Goal: Check status: Check status

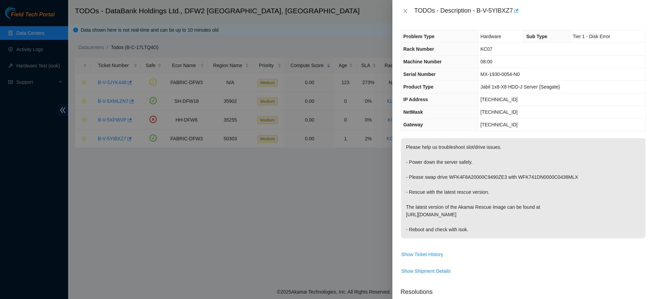
click at [7, 194] on div at bounding box center [327, 149] width 654 height 299
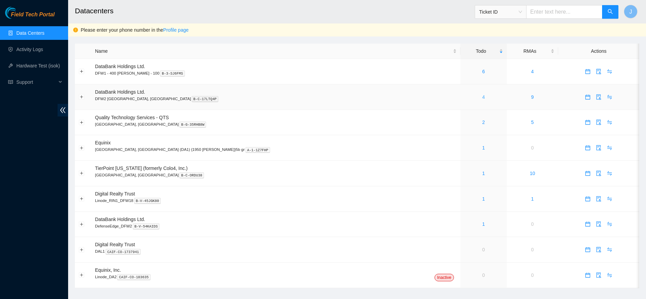
click at [482, 94] on link "4" at bounding box center [483, 96] width 3 height 5
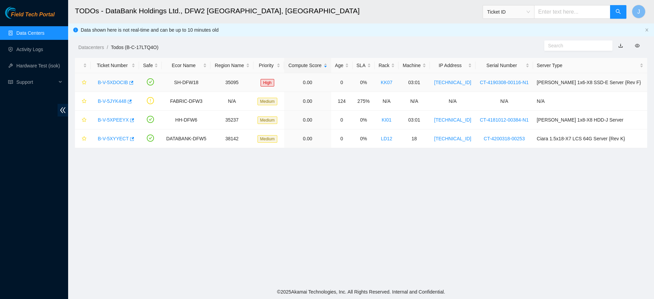
click at [121, 81] on link "B-V-5XDOCIB" at bounding box center [113, 82] width 30 height 5
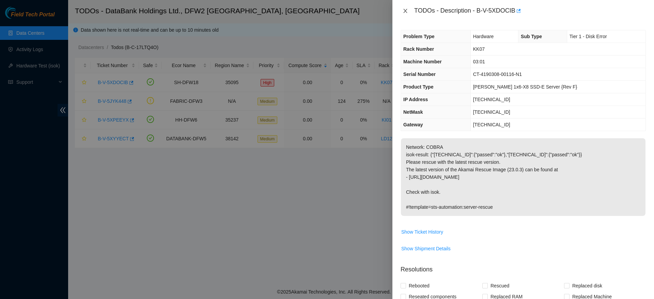
click at [404, 9] on icon "close" at bounding box center [405, 11] width 4 height 4
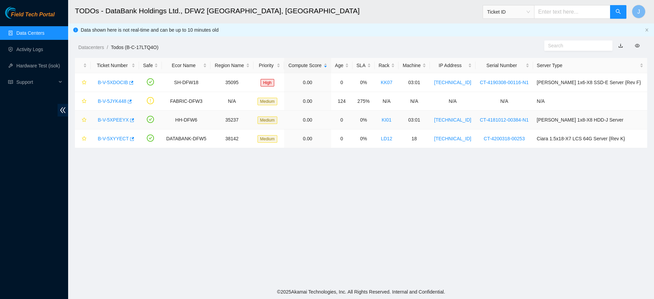
click at [104, 121] on link "B-V-5XPEEYX" at bounding box center [113, 119] width 31 height 5
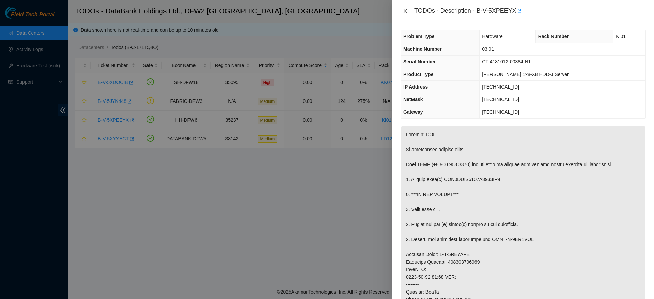
click at [407, 10] on icon "close" at bounding box center [404, 10] width 5 height 5
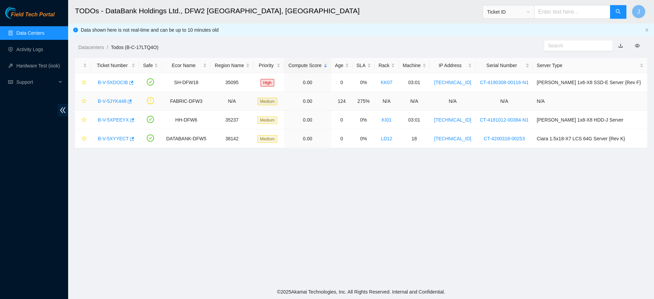
click at [111, 101] on link "B-V-5JYK448" at bounding box center [112, 100] width 29 height 5
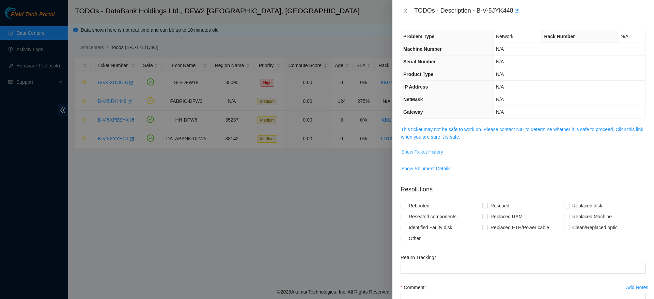
click at [420, 156] on button "Show Ticket History" at bounding box center [422, 151] width 43 height 11
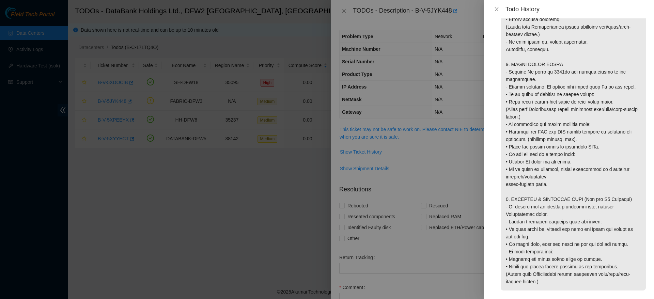
scroll to position [721, 0]
